Goal: Book appointment/travel/reservation

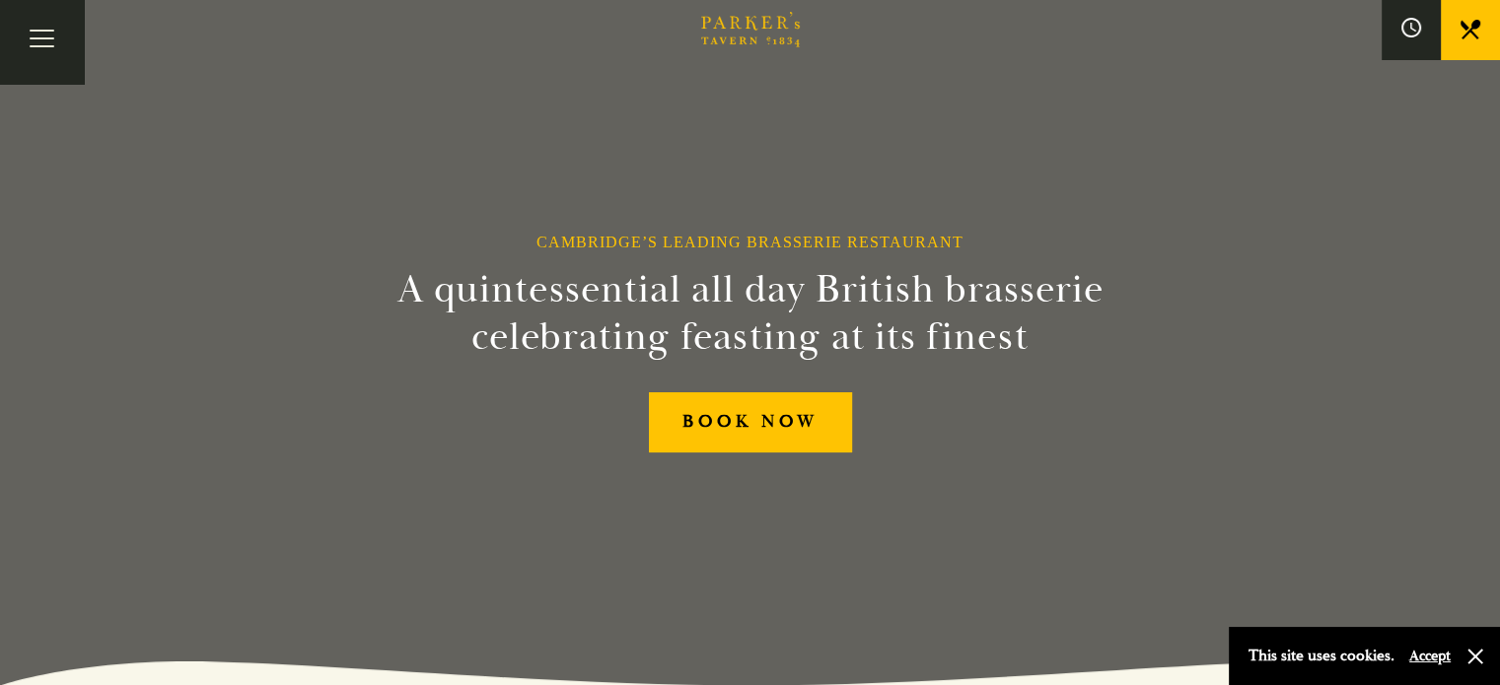
click at [0, 0] on icon at bounding box center [0, 0] width 0 height 0
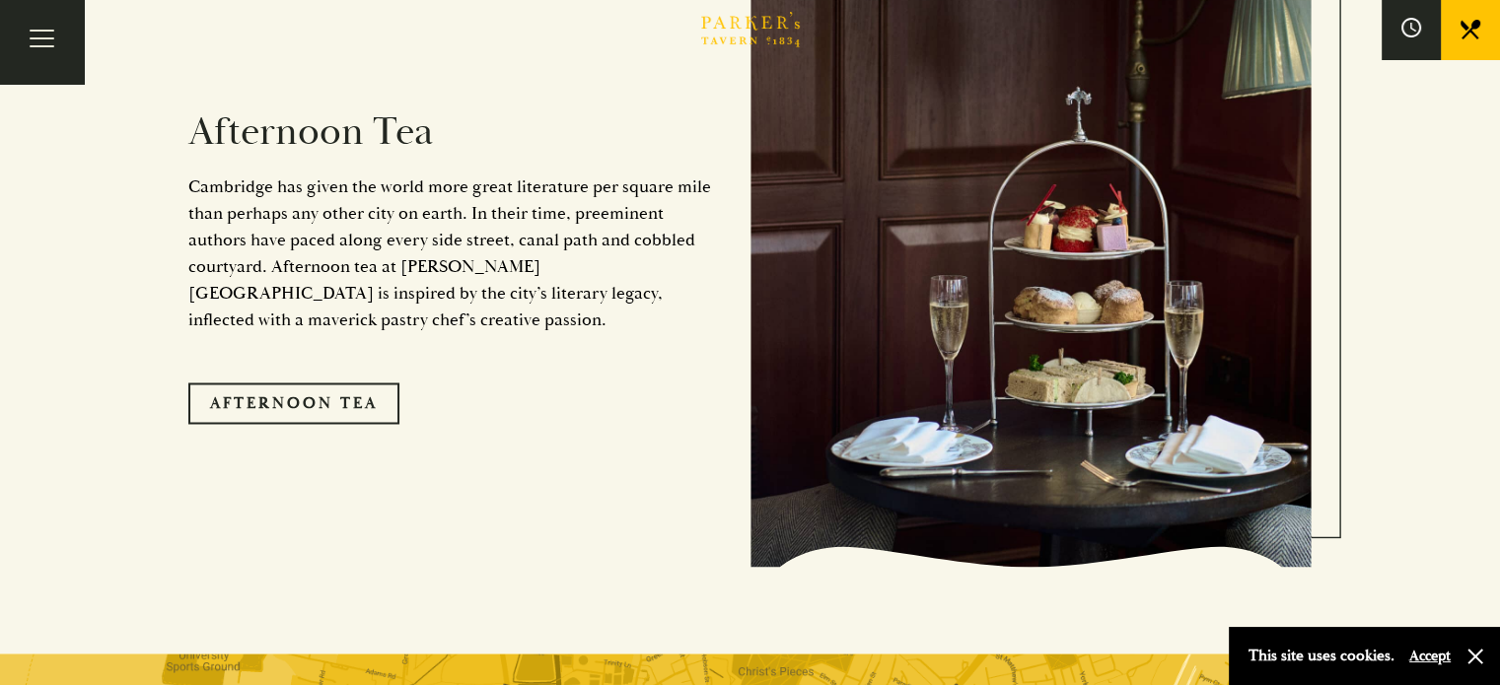
scroll to position [3973, 0]
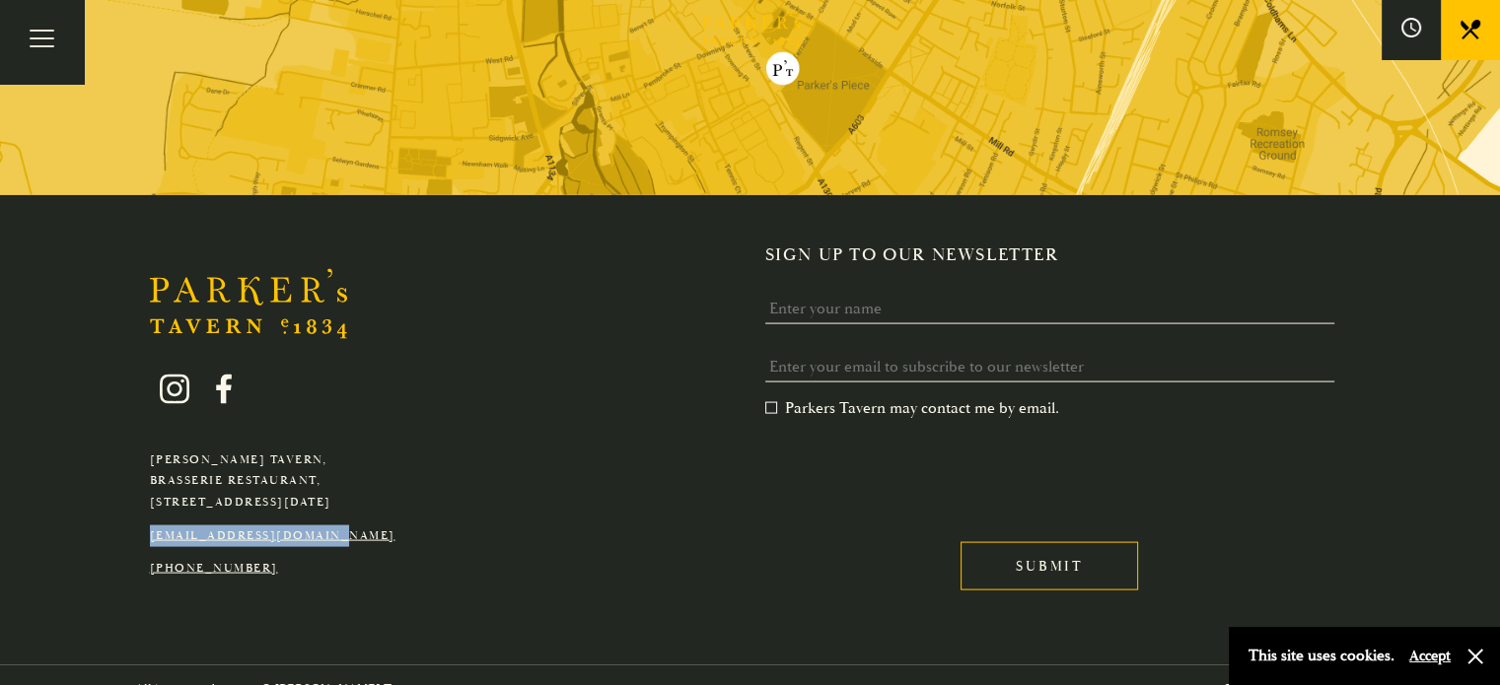
drag, startPoint x: 145, startPoint y: 507, endPoint x: 398, endPoint y: 504, distance: 253.4
click at [398, 504] on div "[PERSON_NAME][GEOGRAPHIC_DATA], [GEOGRAPHIC_DATA], [GEOGRAPHIC_DATA][DATE] [EMA…" at bounding box center [272, 462] width 275 height 235
copy link "[EMAIL_ADDRESS][DOMAIN_NAME]"
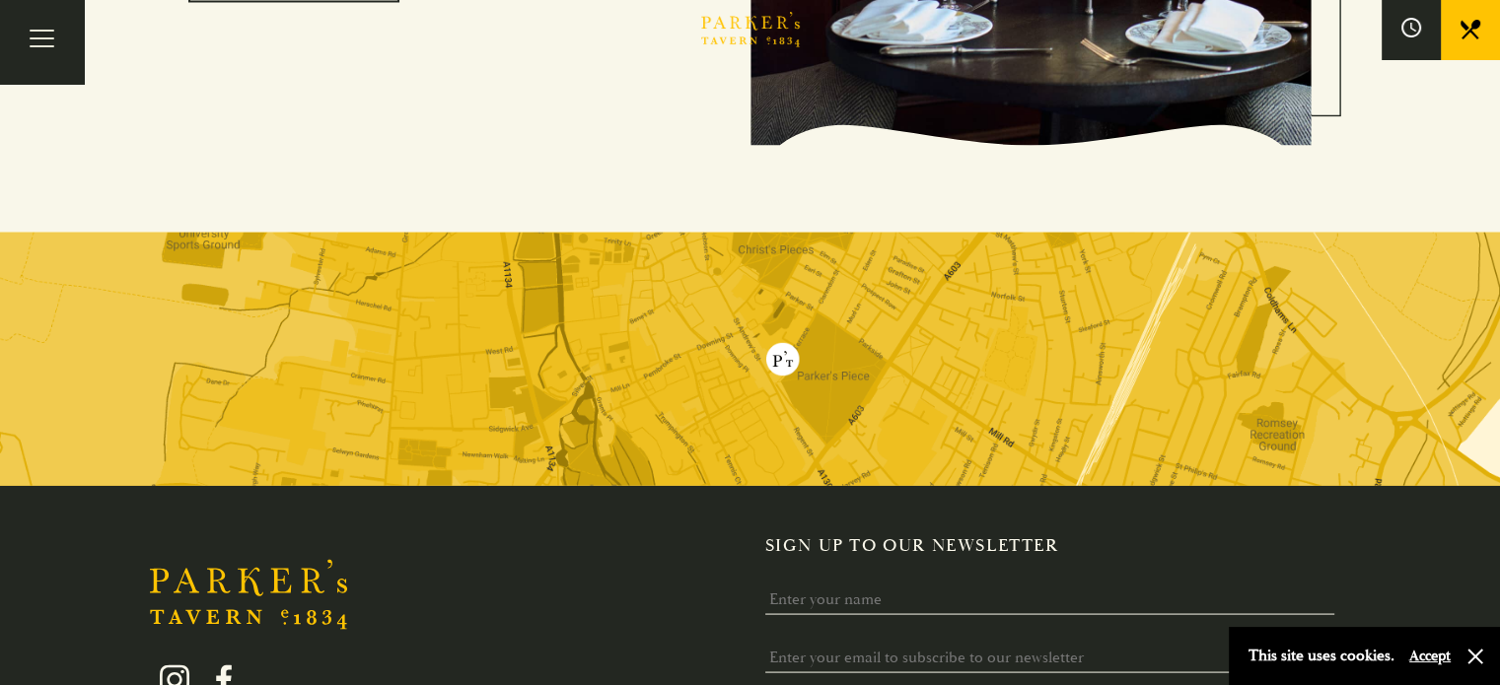
scroll to position [3579, 0]
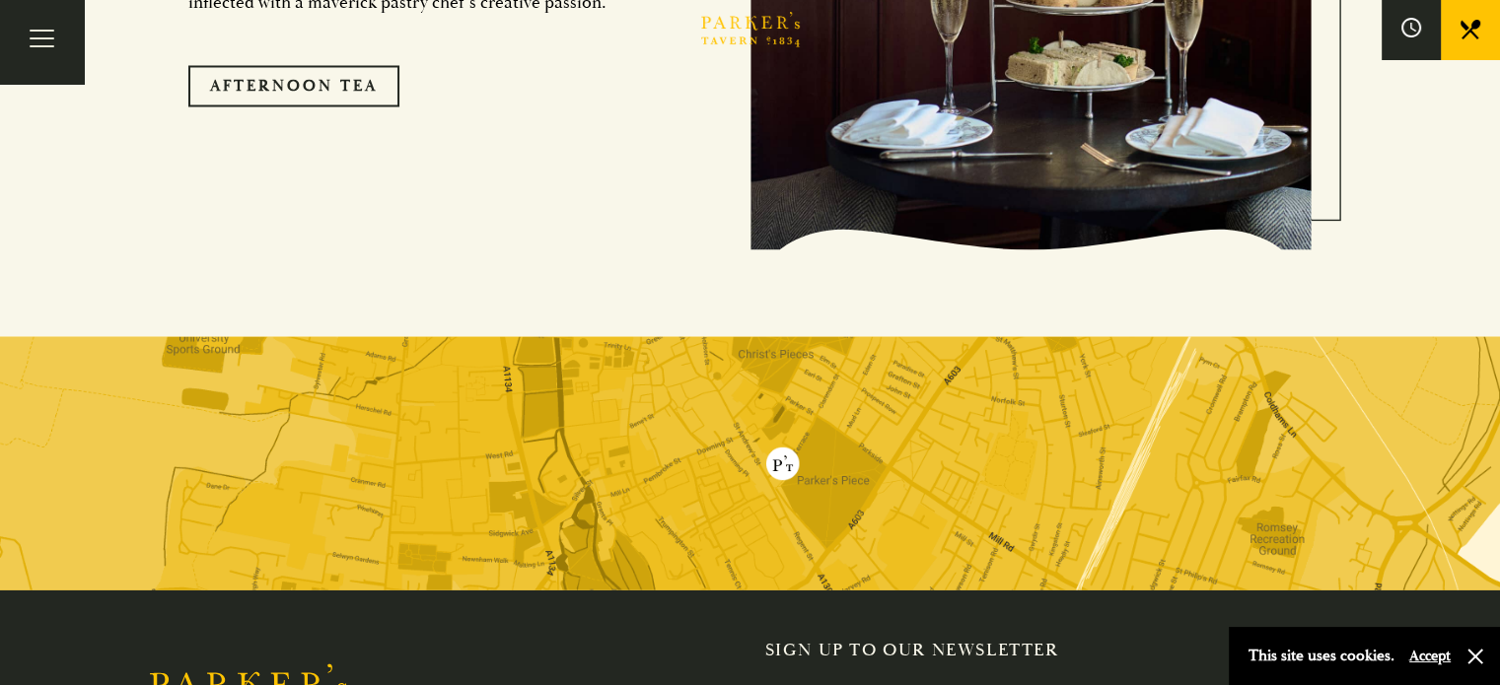
click at [0, 0] on link "Menus" at bounding box center [0, 0] width 0 height 0
click at [773, 429] on img at bounding box center [750, 462] width 1500 height 253
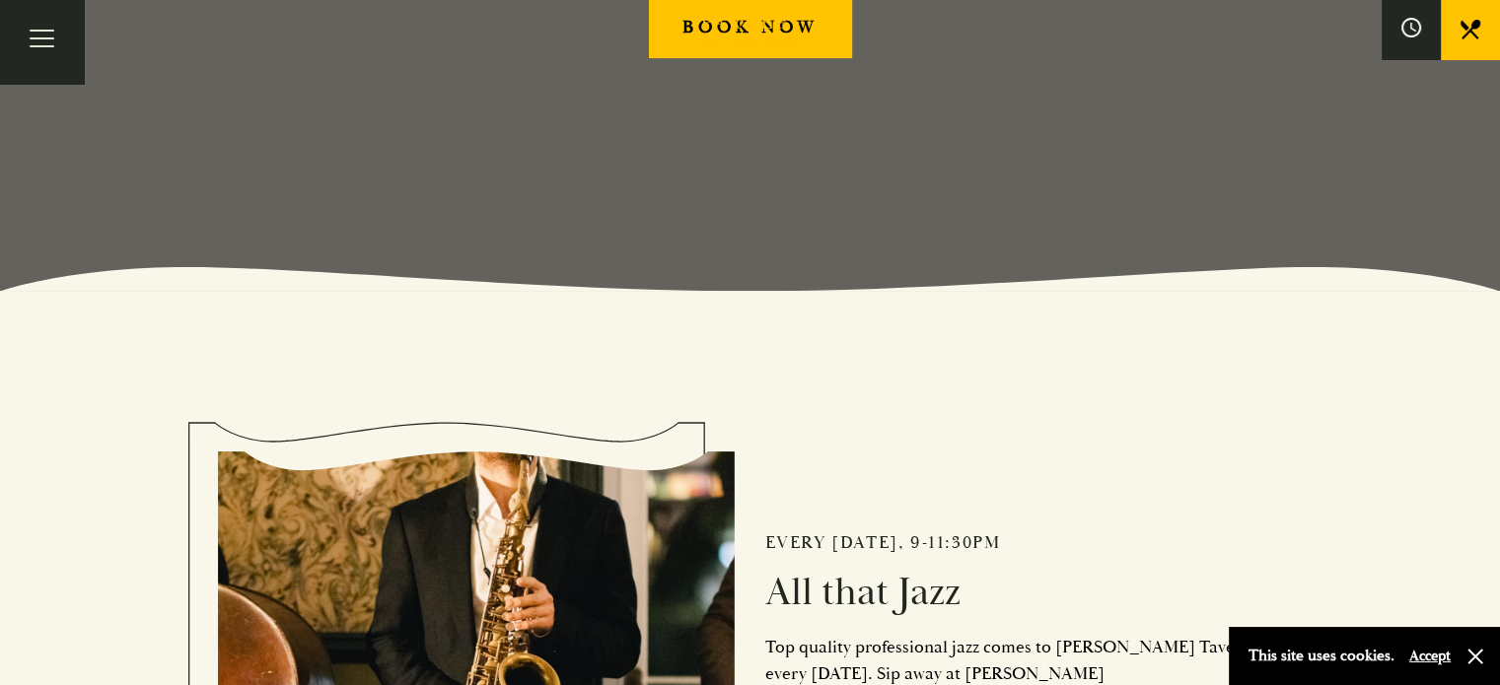
scroll to position [789, 0]
